Goal: Find specific page/section: Find specific page/section

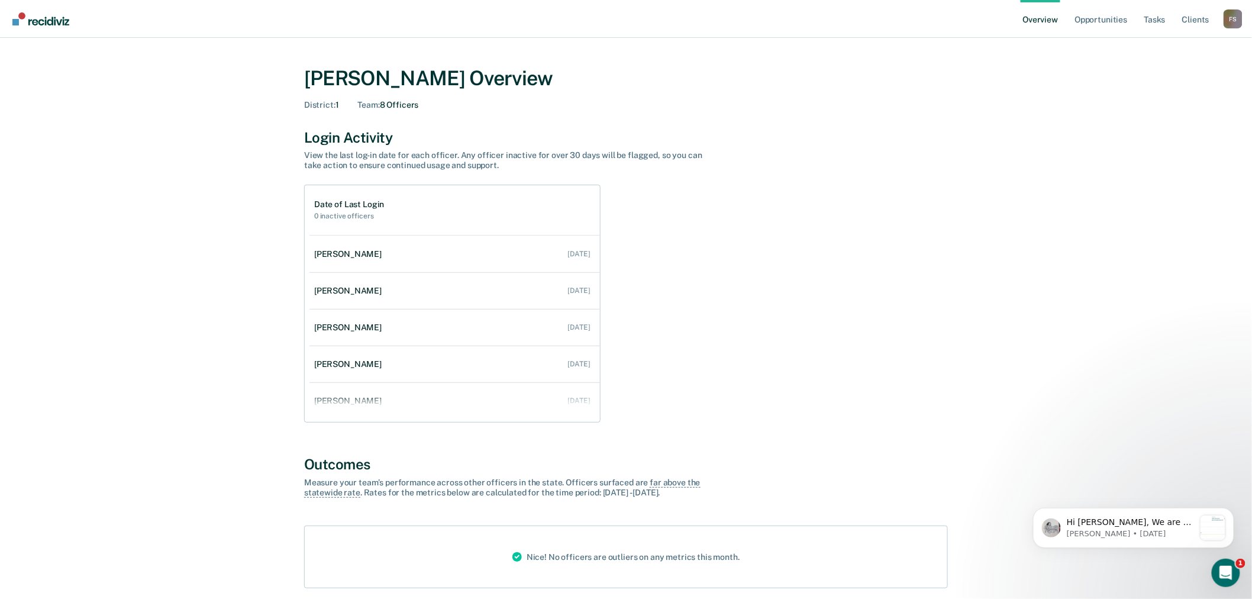
click at [1235, 21] on div "F S" at bounding box center [1233, 18] width 19 height 19
click at [1181, 91] on link "Go to Operations" at bounding box center [1186, 92] width 76 height 10
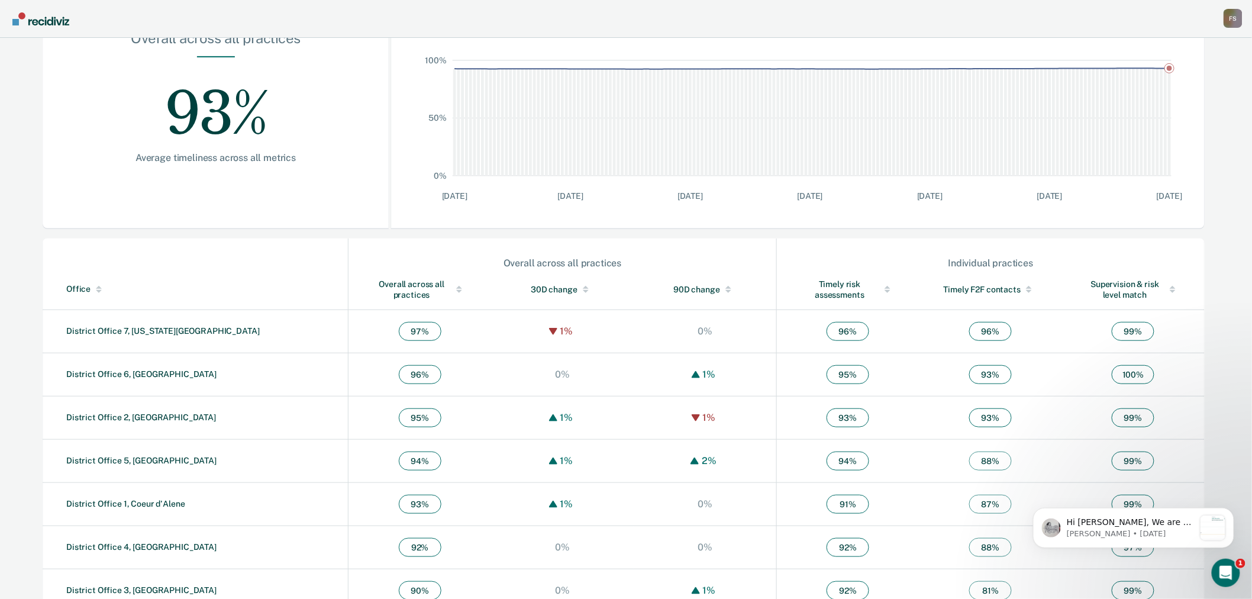
scroll to position [226, 0]
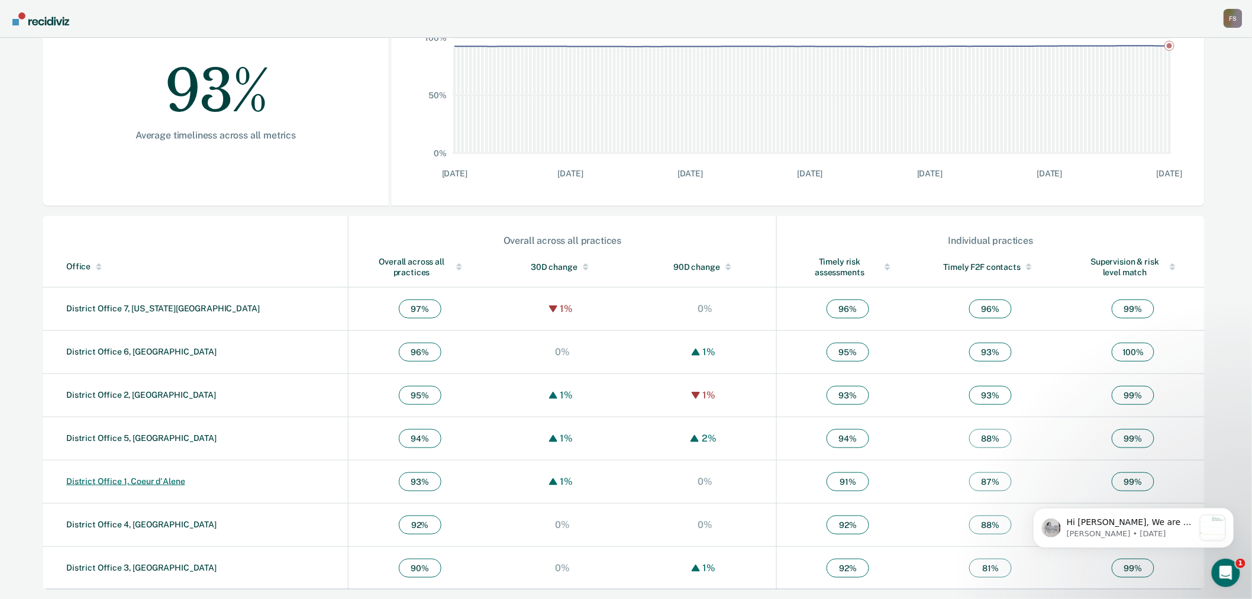
click at [166, 481] on link "District Office 1, Coeur d'Alene" at bounding box center [125, 480] width 119 height 9
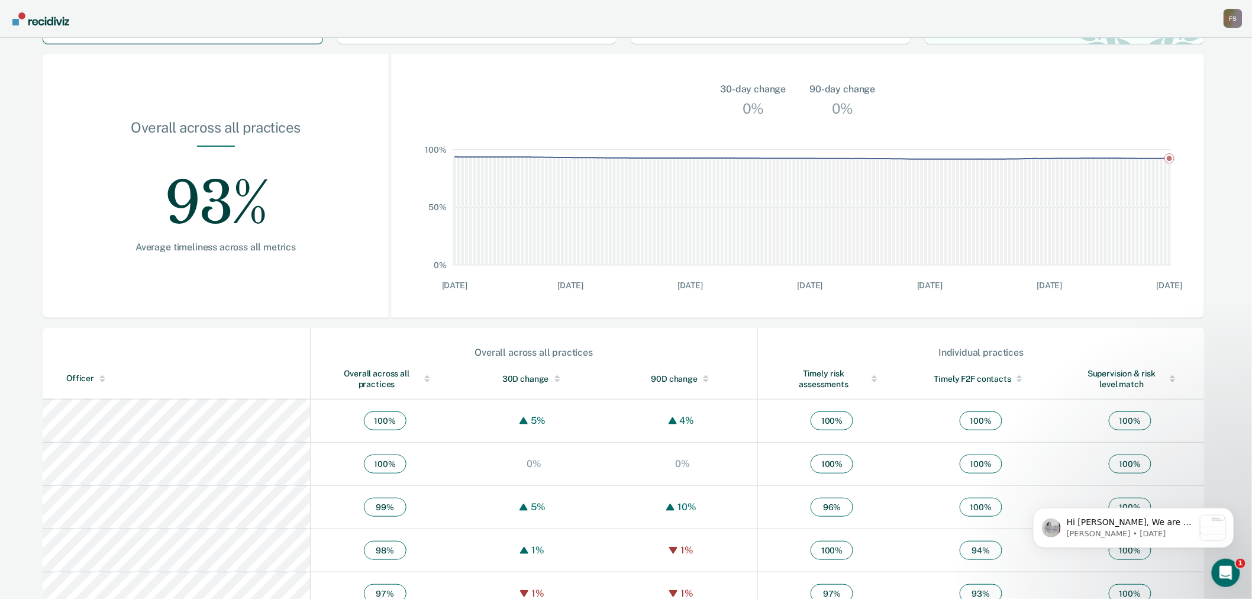
scroll to position [84, 0]
